Goal: Use online tool/utility: Use online tool/utility

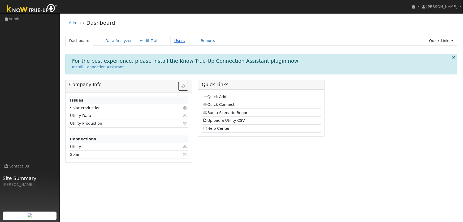
click at [170, 41] on link "Users" at bounding box center [179, 41] width 19 height 10
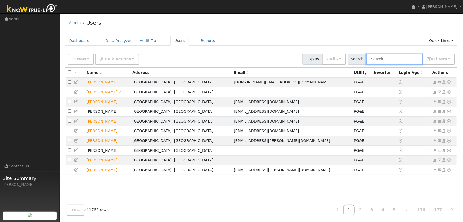
click at [375, 59] on input "text" at bounding box center [394, 59] width 56 height 11
type input "brenda bray"
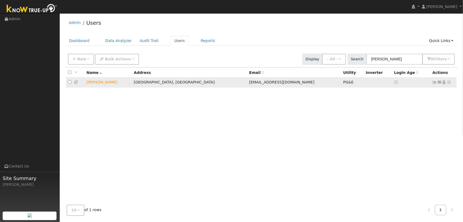
click at [449, 84] on icon at bounding box center [449, 82] width 5 height 4
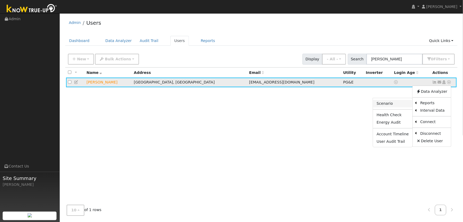
click at [402, 107] on link "Scenario" at bounding box center [393, 103] width 40 height 7
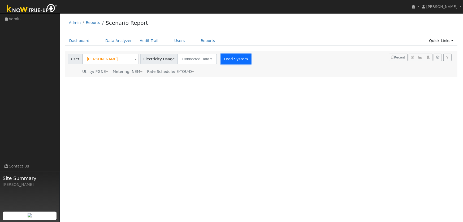
click at [231, 61] on button "Load System" at bounding box center [236, 59] width 30 height 11
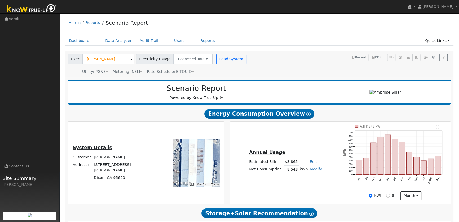
click at [192, 73] on icon at bounding box center [193, 72] width 2 height 4
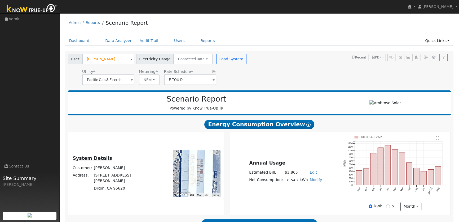
click at [156, 71] on icon at bounding box center [157, 72] width 2 height 4
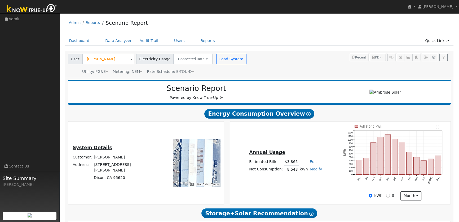
click at [155, 71] on span "Rate Schedule: E-TOU-D" at bounding box center [170, 71] width 47 height 4
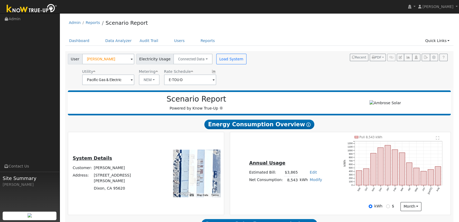
click at [156, 71] on icon at bounding box center [157, 72] width 2 height 4
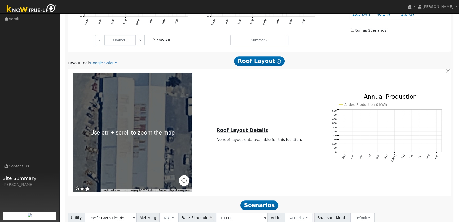
scroll to position [305, 0]
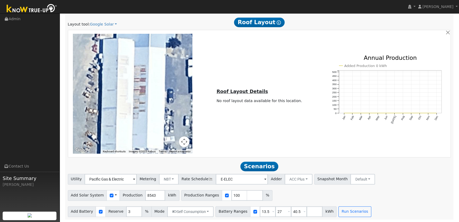
click at [110, 196] on div "Use CSV Data" at bounding box center [113, 195] width 13 height 11
click at [115, 194] on span at bounding box center [116, 195] width 2 height 6
click at [119, 206] on link "Use CSV Data" at bounding box center [129, 204] width 37 height 7
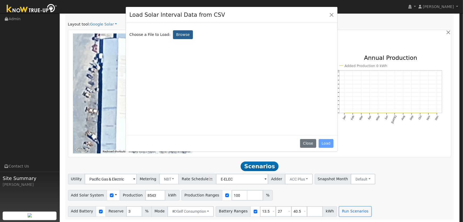
click at [181, 38] on label "Browse" at bounding box center [183, 34] width 20 height 9
click at [0, 0] on input "Browse" at bounding box center [0, 0] width 0 height 0
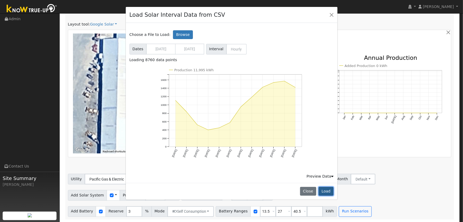
click at [321, 192] on button "Load" at bounding box center [326, 190] width 15 height 9
type input "11995"
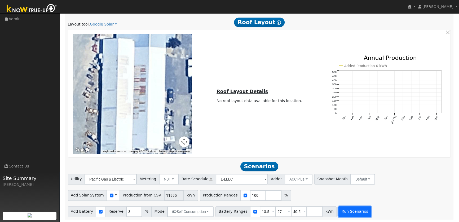
click at [341, 211] on button "Run Scenarios" at bounding box center [355, 211] width 33 height 11
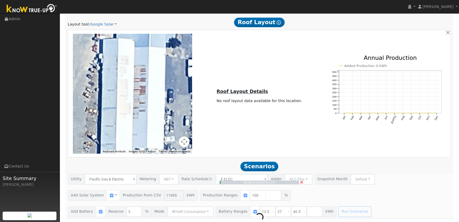
type input "8.0"
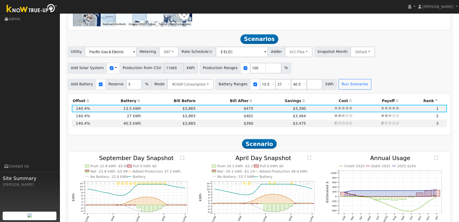
scroll to position [402, 0]
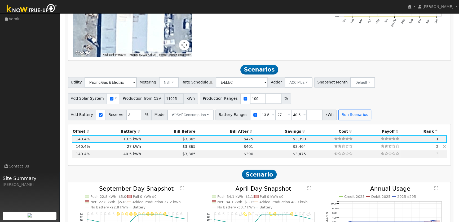
click at [133, 145] on td "27 kWh" at bounding box center [116, 145] width 51 height 7
type input "$32,400"
type input "$18,116"
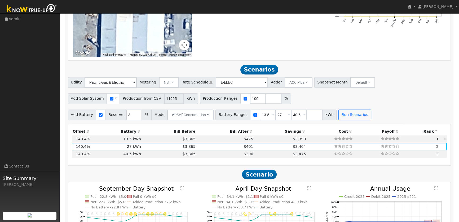
click at [137, 139] on td "13.5 kWh" at bounding box center [116, 138] width 51 height 7
type input "$16,200"
type input "$13,256"
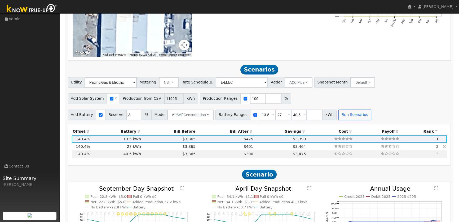
click at [134, 145] on td "27 kWh" at bounding box center [116, 145] width 51 height 7
type input "$32,400"
type input "$18,116"
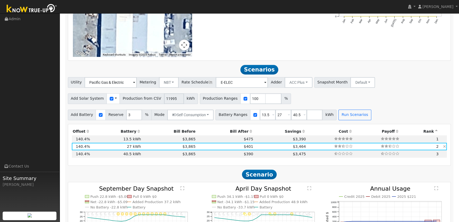
drag, startPoint x: 133, startPoint y: 138, endPoint x: 132, endPoint y: 146, distance: 7.8
click at [133, 138] on td "13.5 kWh" at bounding box center [116, 138] width 51 height 7
type input "$16,200"
type input "$13,256"
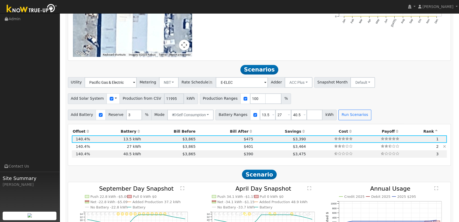
click at [132, 147] on td "27 kWh" at bounding box center [116, 145] width 51 height 7
type input "$32,400"
type input "$18,116"
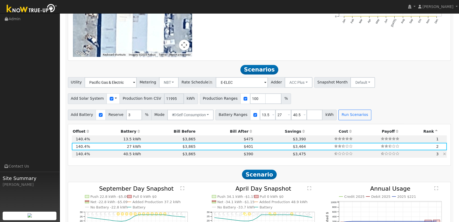
drag, startPoint x: 128, startPoint y: 154, endPoint x: 129, endPoint y: 147, distance: 7.3
click at [128, 154] on td "40.5 kWh" at bounding box center [116, 153] width 51 height 7
type input "$48,600"
type input "$22,976"
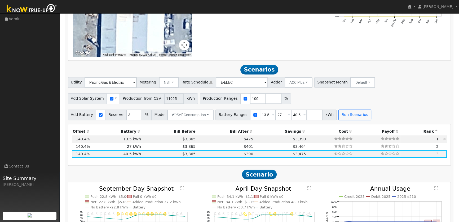
drag, startPoint x: 130, startPoint y: 145, endPoint x: 132, endPoint y: 139, distance: 6.2
click at [130, 144] on td "27 kWh" at bounding box center [116, 145] width 51 height 7
type input "$32,400"
type input "$18,116"
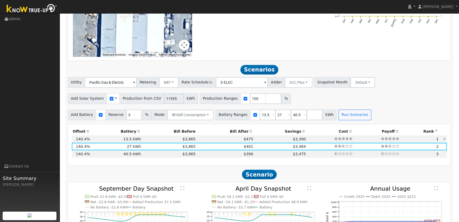
click at [133, 138] on td "13.5 kWh" at bounding box center [116, 138] width 51 height 7
type input "$16,200"
type input "$13,256"
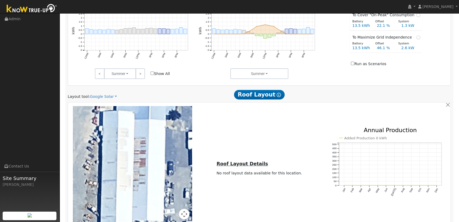
scroll to position [40, 0]
